Goal: Find specific page/section: Find specific page/section

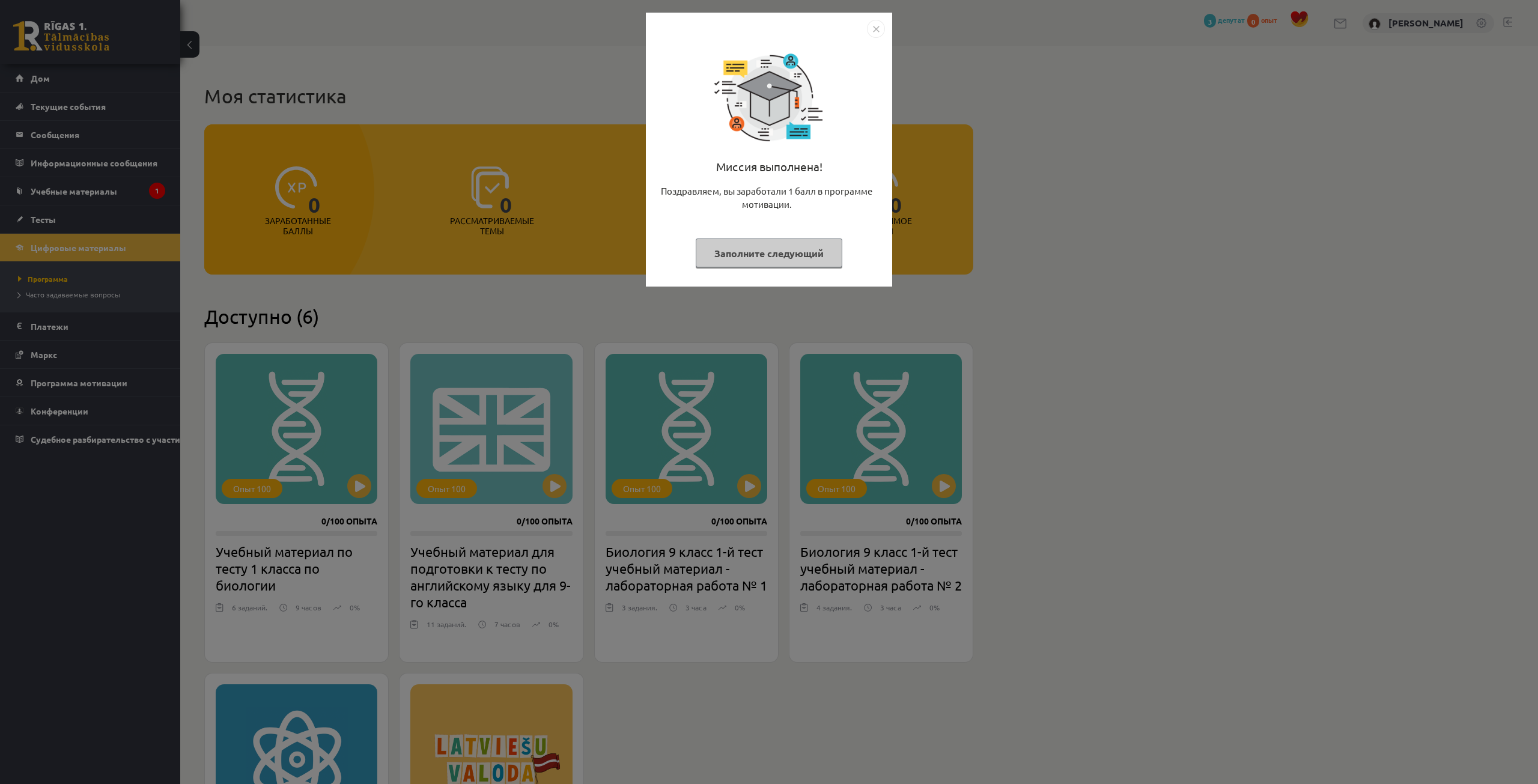
click at [767, 259] on button "Заполните следующий" at bounding box center [768, 252] width 146 height 29
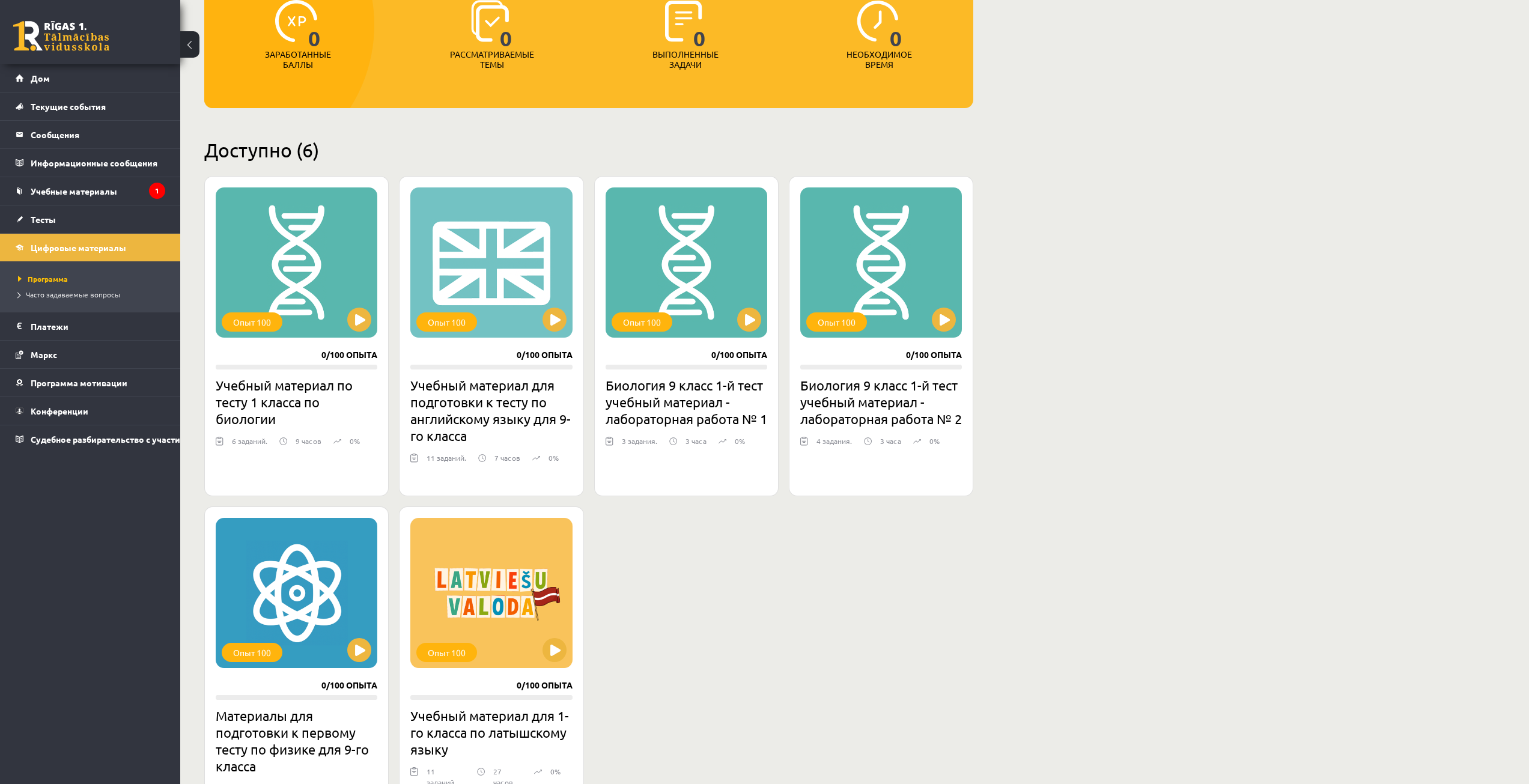
scroll to position [181, 0]
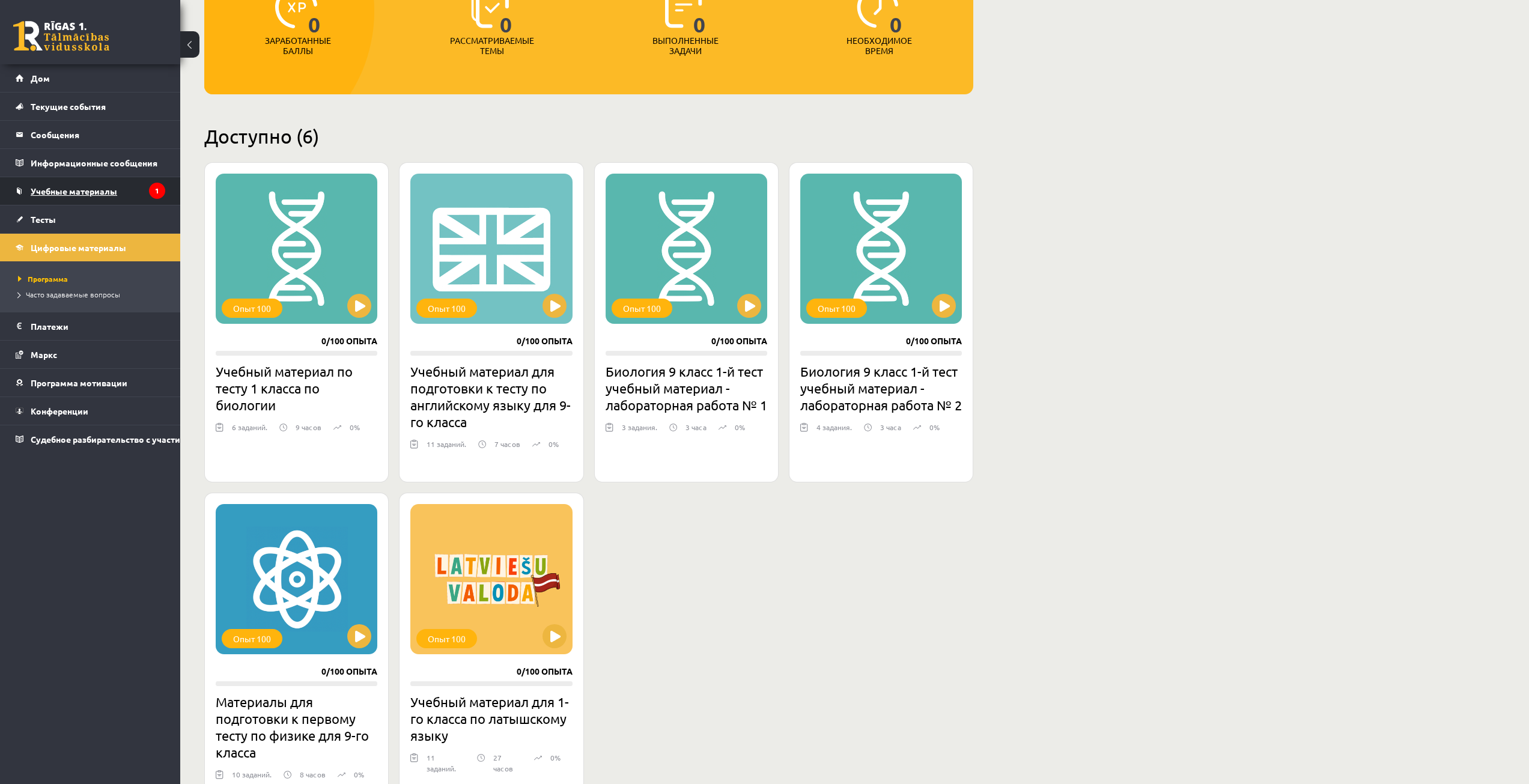
click at [65, 185] on link "Учебные материалы" at bounding box center [90, 191] width 150 height 28
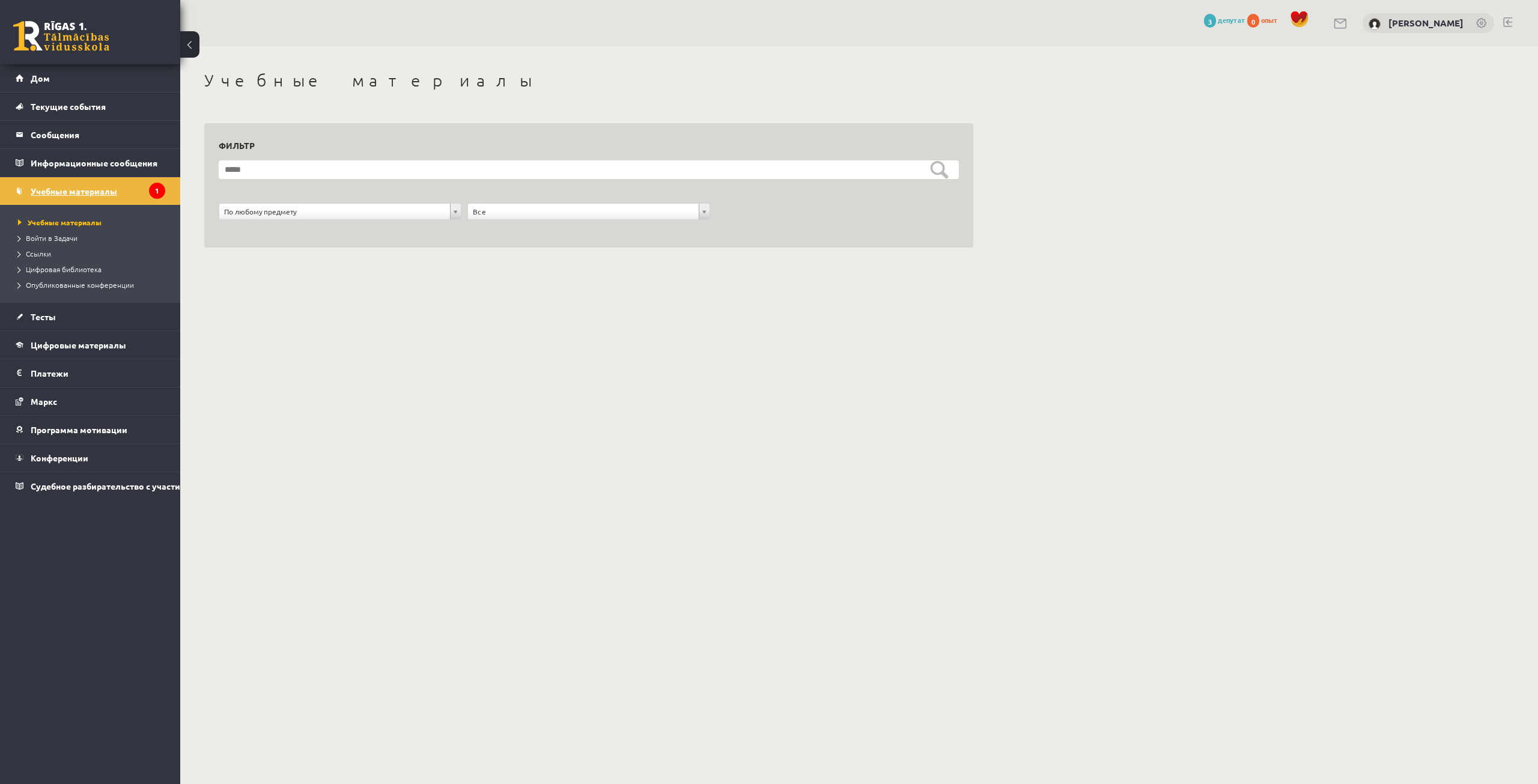
click at [79, 191] on font "Учебные материалы" at bounding box center [74, 191] width 86 height 11
click at [65, 216] on link "Учебные материалы" at bounding box center [94, 221] width 150 height 11
click at [50, 235] on font "Войти в Задачи" at bounding box center [52, 237] width 52 height 9
click at [50, 162] on font "Информационные сообщения" at bounding box center [94, 162] width 127 height 11
